Goal: Transaction & Acquisition: Purchase product/service

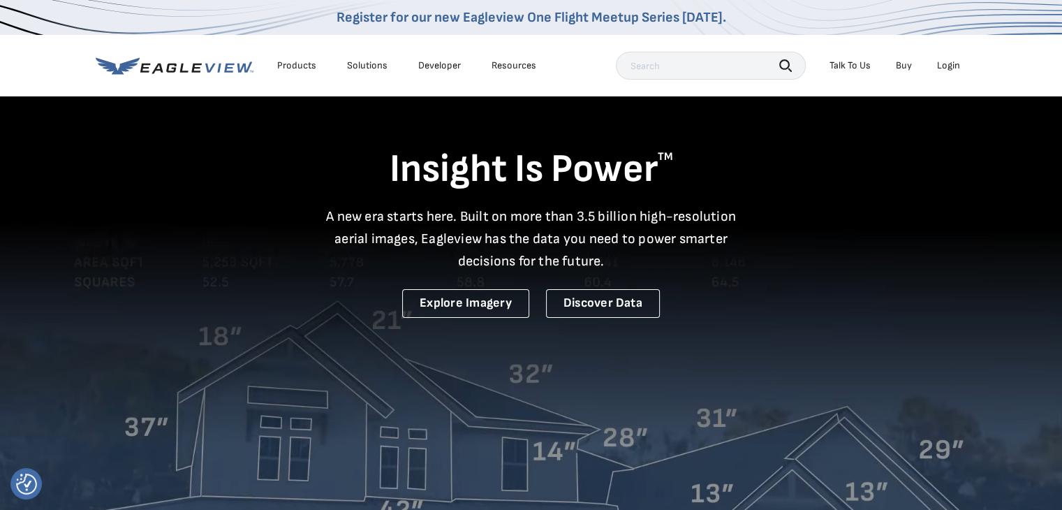
click at [951, 68] on div "Login" at bounding box center [948, 65] width 23 height 13
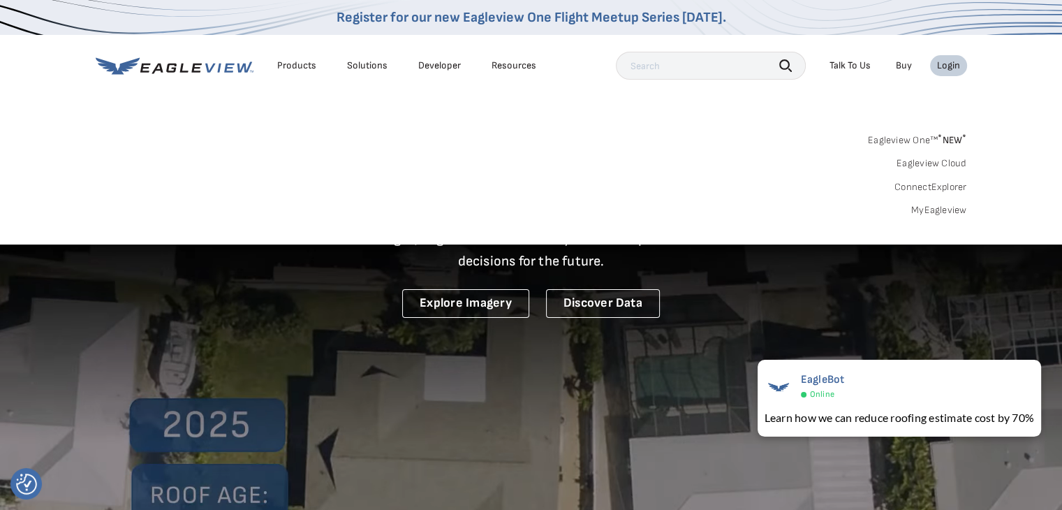
click at [936, 213] on link "MyEagleview" at bounding box center [939, 210] width 56 height 13
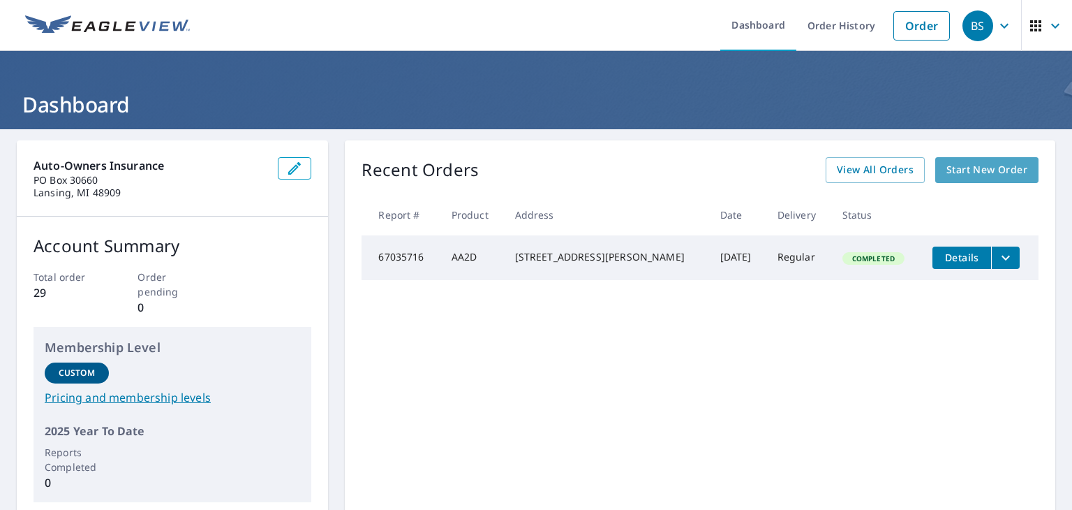
click at [987, 168] on span "Start New Order" at bounding box center [987, 169] width 81 height 17
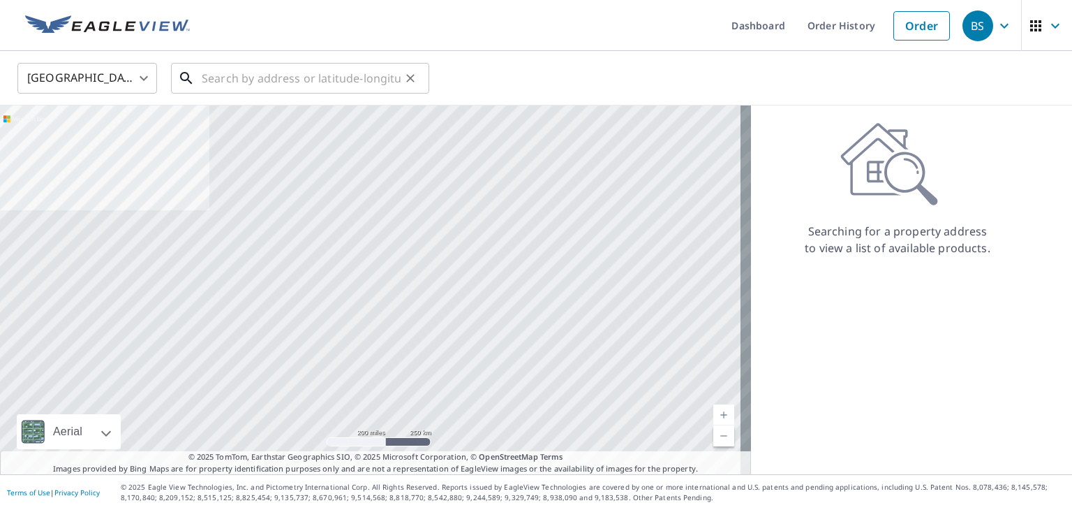
click at [295, 73] on input "text" at bounding box center [301, 78] width 199 height 39
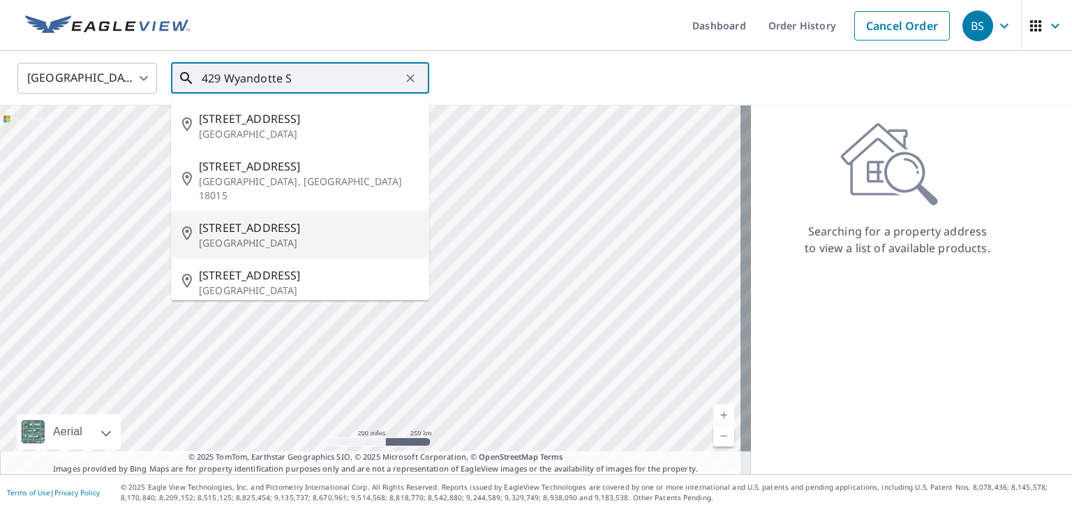
click at [288, 219] on span "429 Wyandotte St" at bounding box center [308, 227] width 219 height 17
type input "429 Wyandotte St Grand Island, NE 68801"
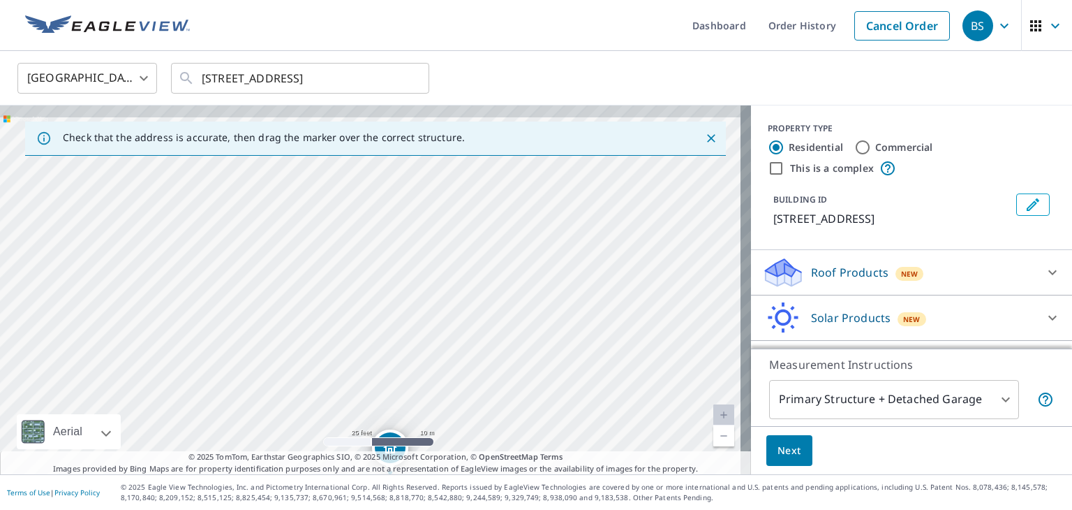
drag, startPoint x: 392, startPoint y: 208, endPoint x: 410, endPoint y: 398, distance: 190.7
click at [410, 398] on div "429 Wyandotte St Grand Island, NE 68801" at bounding box center [375, 289] width 751 height 369
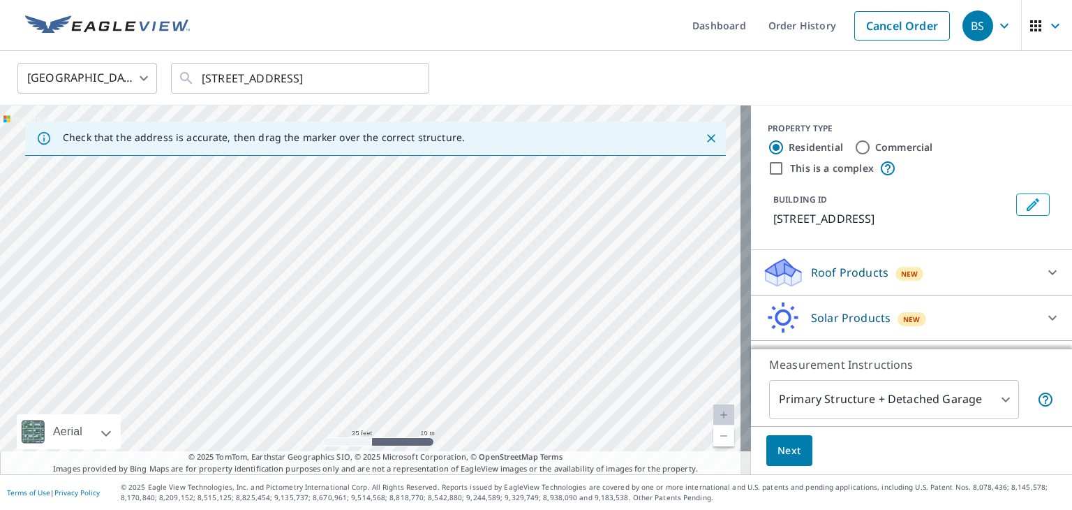
drag, startPoint x: 424, startPoint y: 232, endPoint x: 413, endPoint y: 400, distance: 167.9
click at [413, 400] on div "429 Wyandotte St Grand Island, NE 68801" at bounding box center [375, 289] width 751 height 369
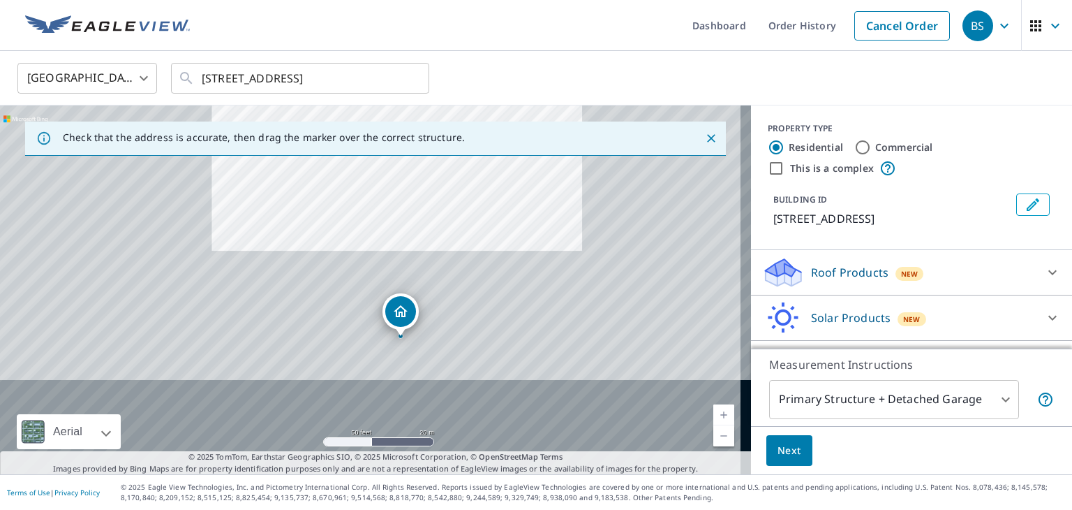
drag, startPoint x: 461, startPoint y: 377, endPoint x: 469, endPoint y: 202, distance: 175.4
click at [469, 202] on div "429 Wyandotte St Grand Island, NE 68801" at bounding box center [375, 289] width 751 height 369
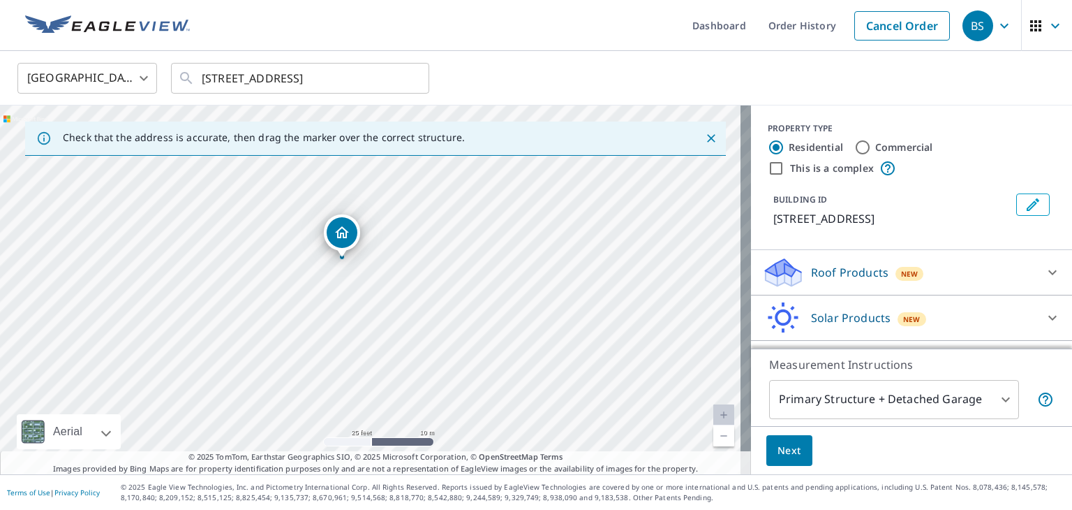
drag, startPoint x: 389, startPoint y: 353, endPoint x: 398, endPoint y: 255, distance: 98.2
click at [398, 255] on div "429 Wyandotte St Grand Island, NE 68801" at bounding box center [375, 289] width 751 height 369
click at [311, 239] on div "429 Wyandotte St Grand Island, NE 68801" at bounding box center [375, 289] width 751 height 369
click at [995, 400] on body "BS BS Dashboard Order History Cancel Order BS United States US ​ 429 Wyandotte …" at bounding box center [536, 255] width 1072 height 510
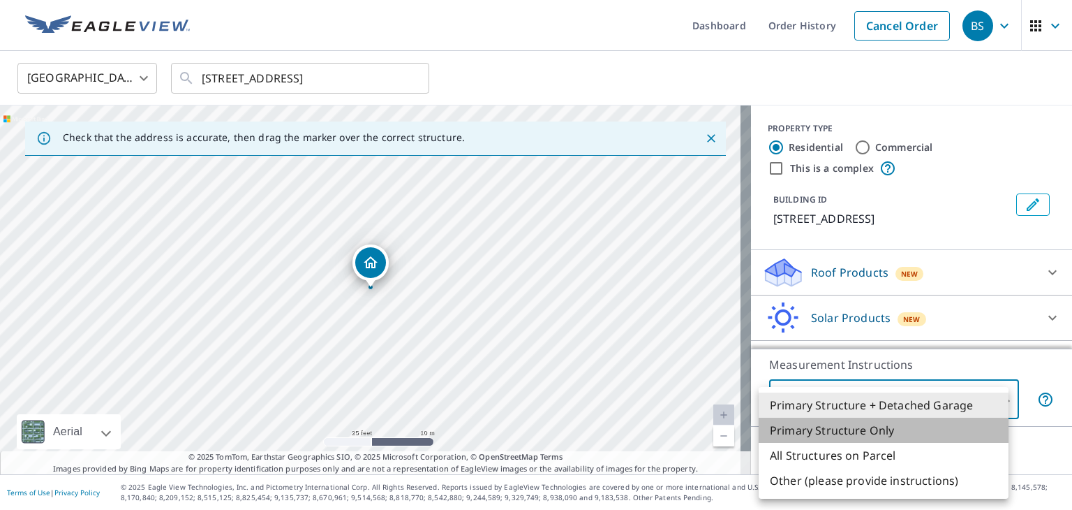
click at [913, 434] on li "Primary Structure Only" at bounding box center [884, 429] width 250 height 25
type input "2"
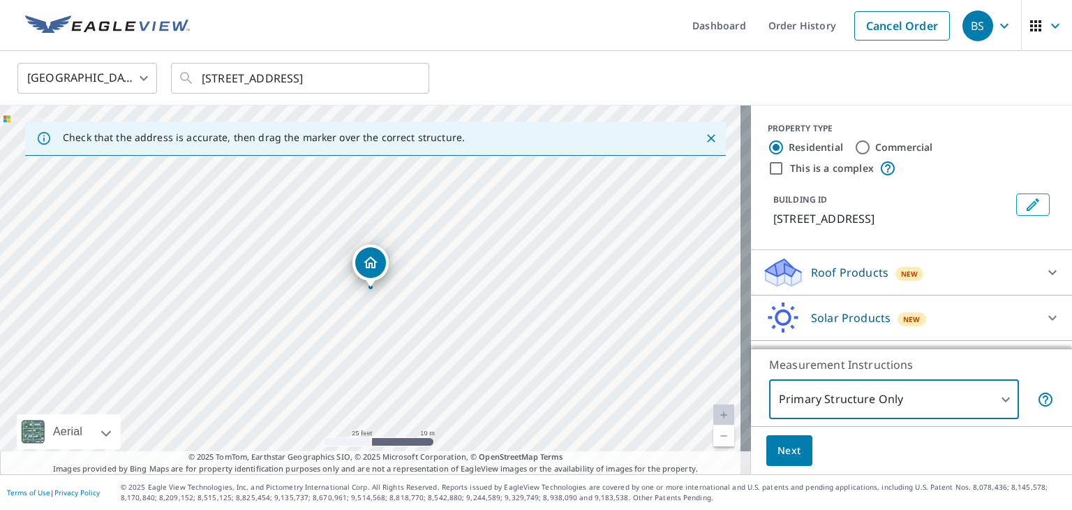
click at [783, 453] on span "Next" at bounding box center [790, 450] width 24 height 17
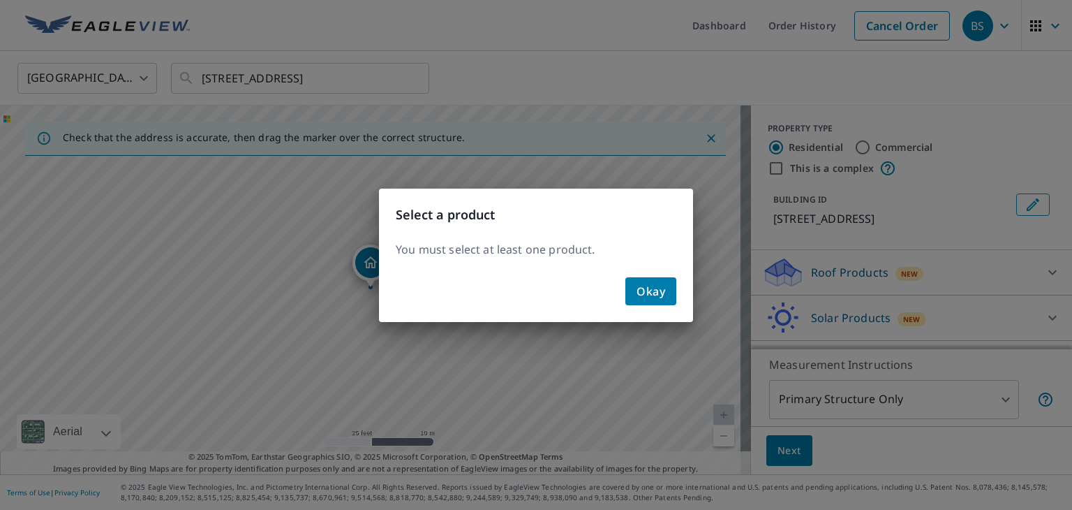
click at [651, 293] on span "Okay" at bounding box center [651, 291] width 29 height 20
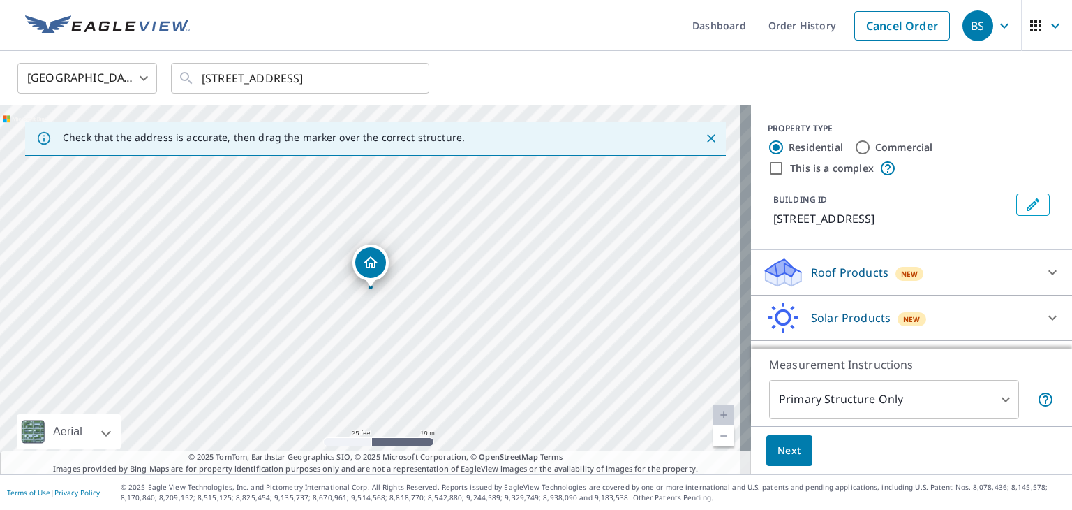
click at [829, 281] on p "Roof Products" at bounding box center [849, 272] width 77 height 17
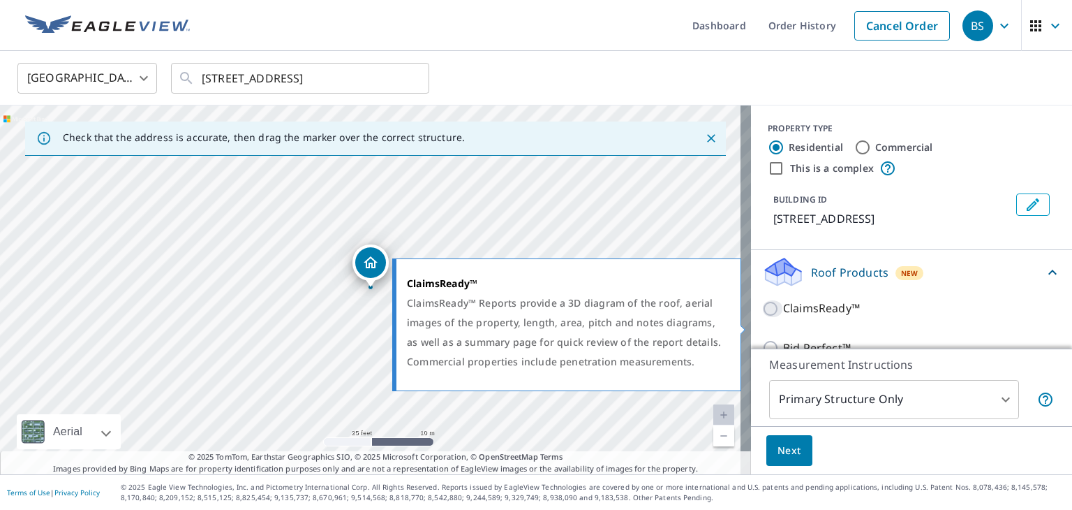
click at [762, 317] on input "ClaimsReady™" at bounding box center [772, 308] width 21 height 17
checkbox input "true"
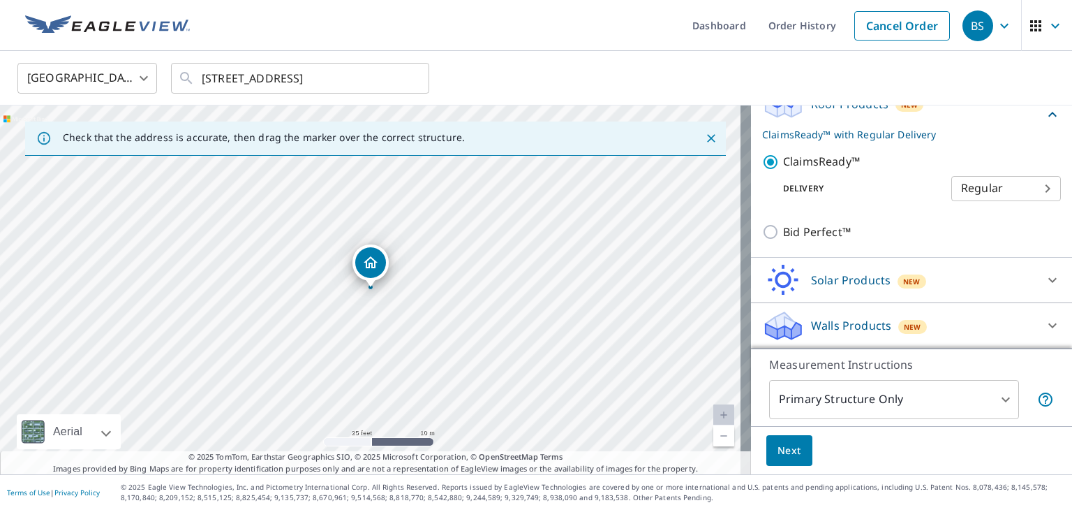
scroll to position [184, 0]
click at [781, 445] on span "Next" at bounding box center [790, 450] width 24 height 17
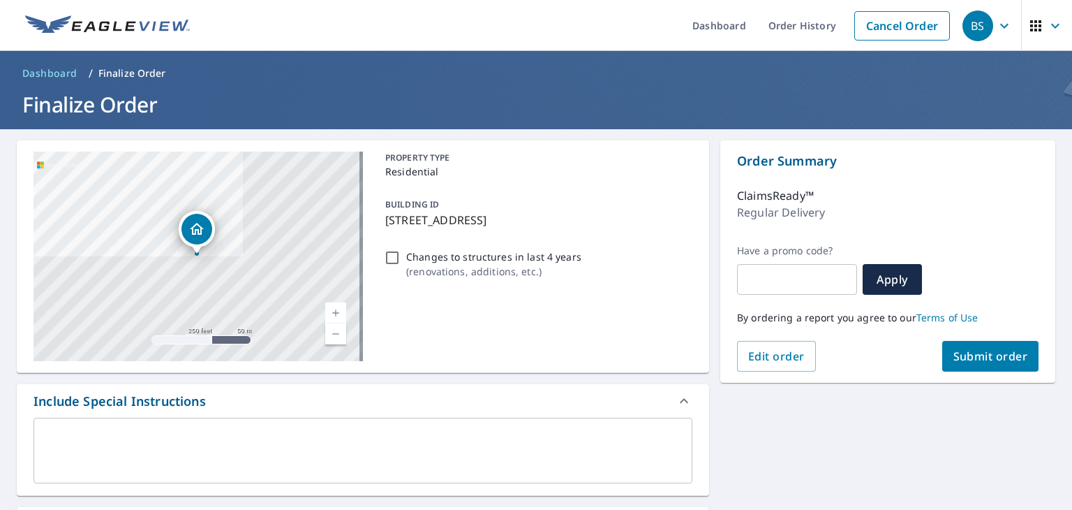
click at [977, 352] on span "Submit order" at bounding box center [991, 355] width 75 height 15
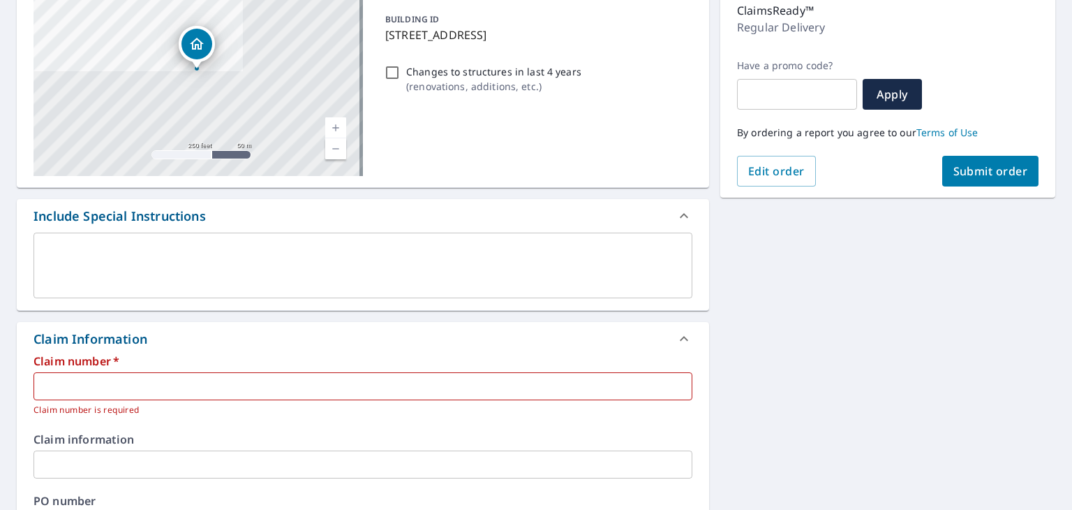
scroll to position [209, 0]
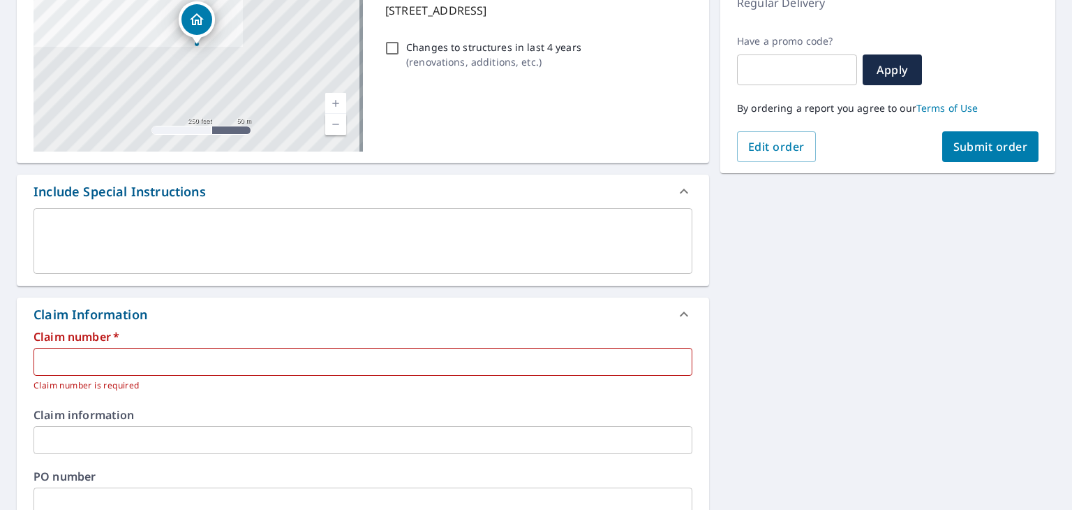
click at [350, 361] on input "text" at bounding box center [363, 362] width 659 height 28
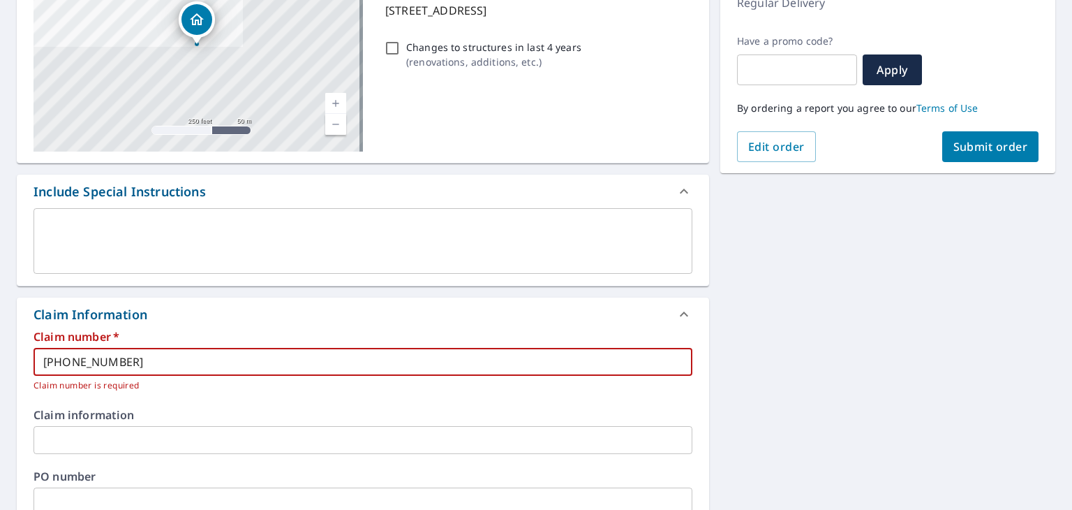
type input "300-0471085-2025"
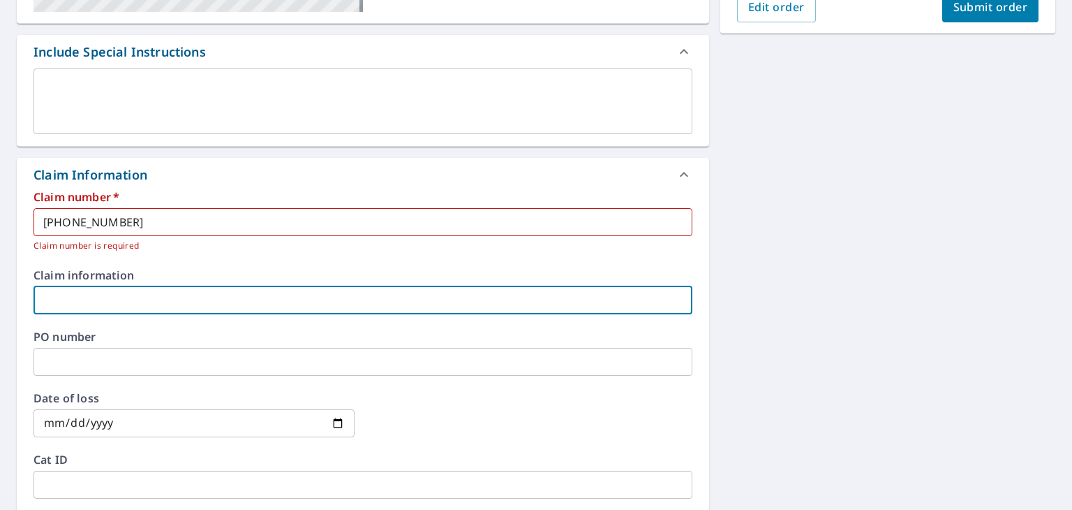
scroll to position [419, 0]
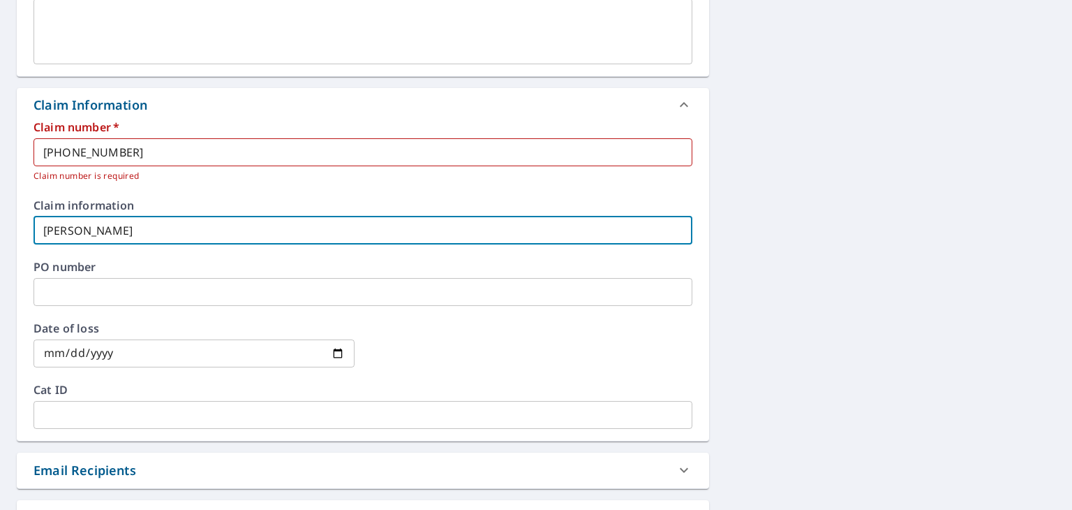
type input "Cathy Salinas"
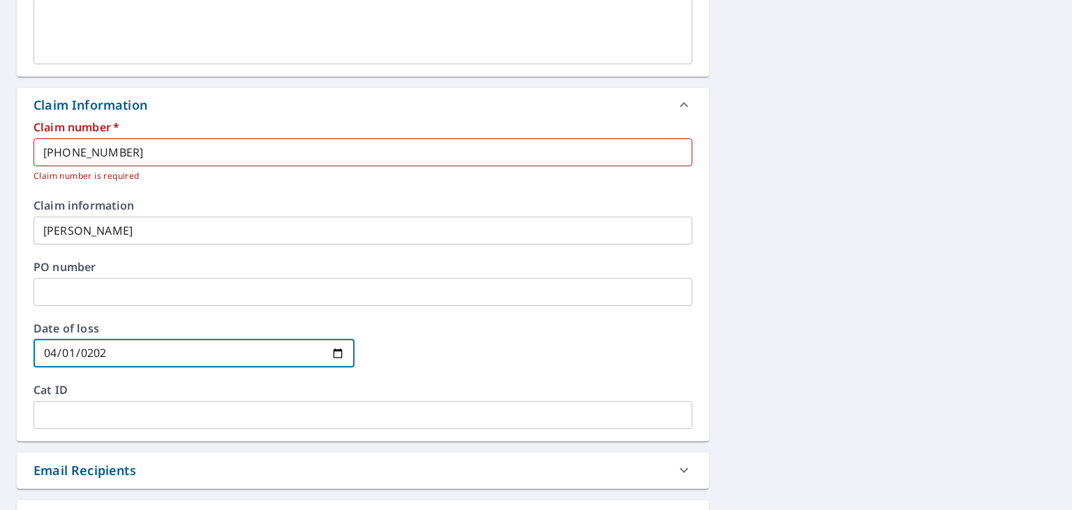
type input "2025-04-01"
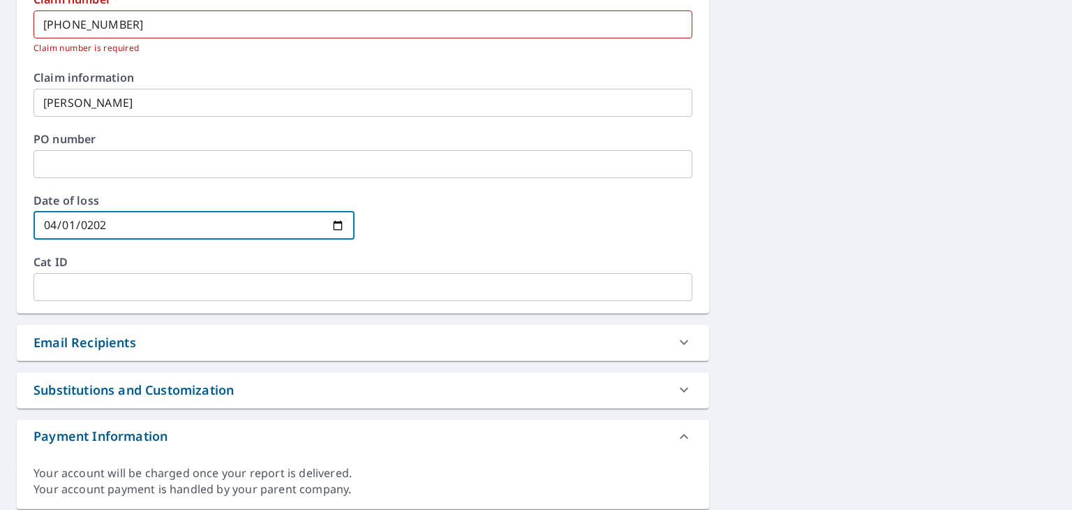
scroll to position [592, 0]
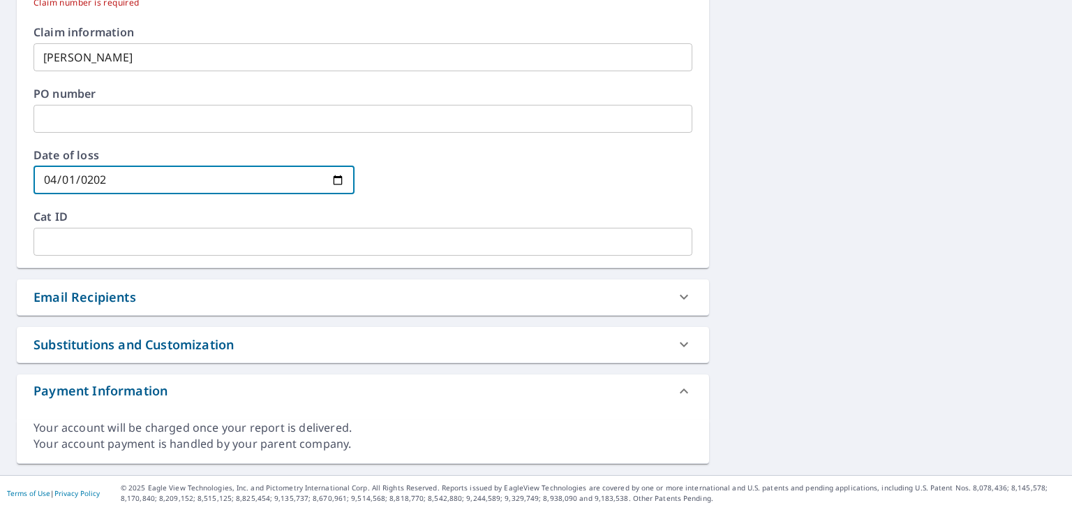
click at [473, 284] on div "Email Recipients" at bounding box center [363, 297] width 692 height 36
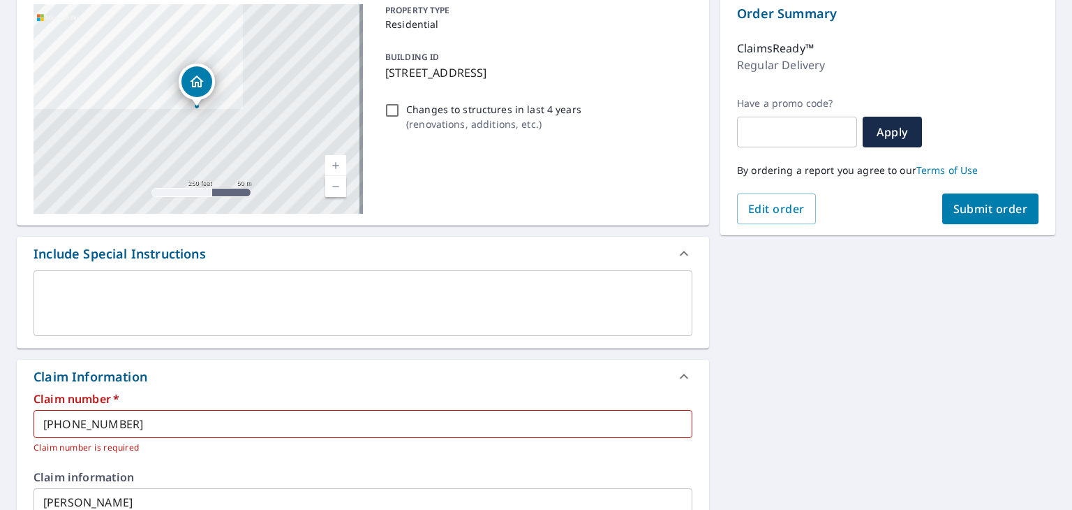
scroll to position [137, 0]
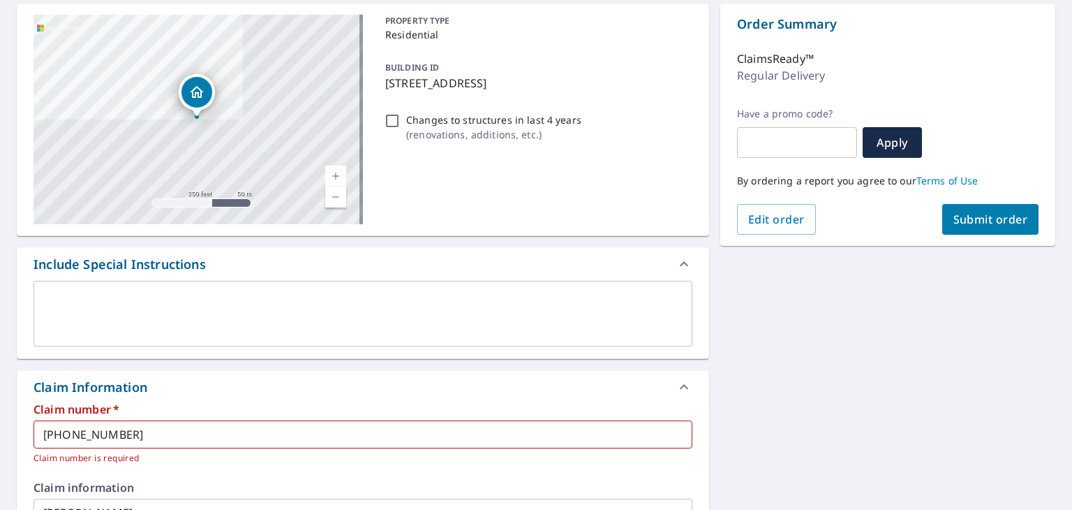
click at [979, 215] on span "Submit order" at bounding box center [991, 219] width 75 height 15
